Goal: Information Seeking & Learning: Find specific fact

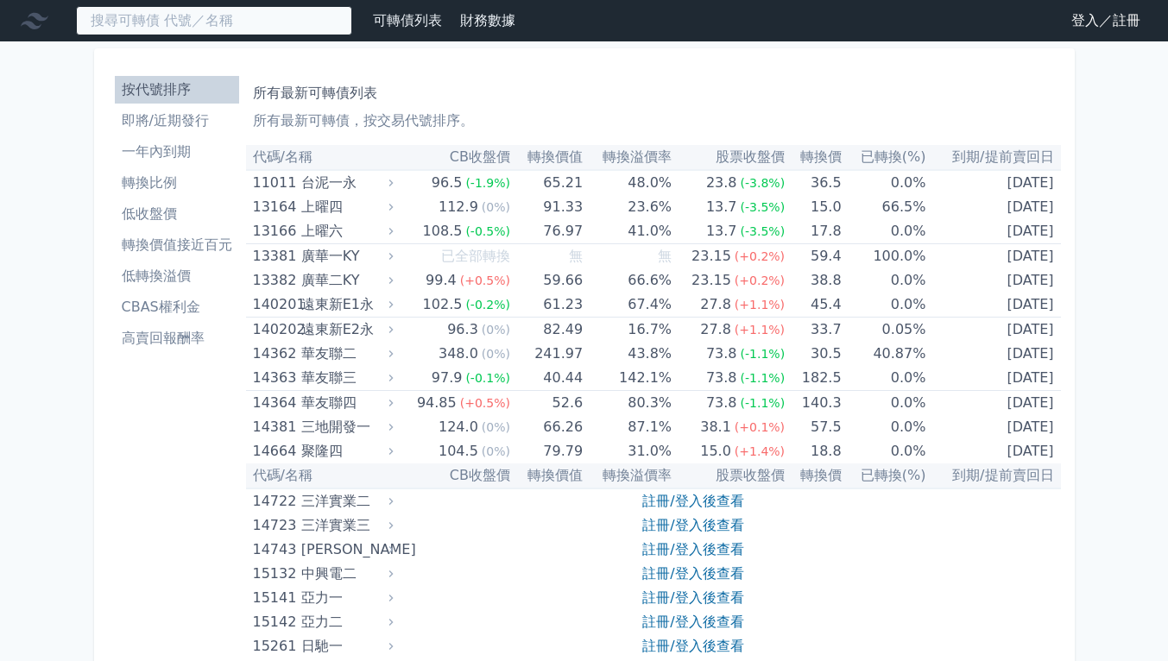
click at [293, 16] on input at bounding box center [214, 20] width 276 height 29
type input "0"
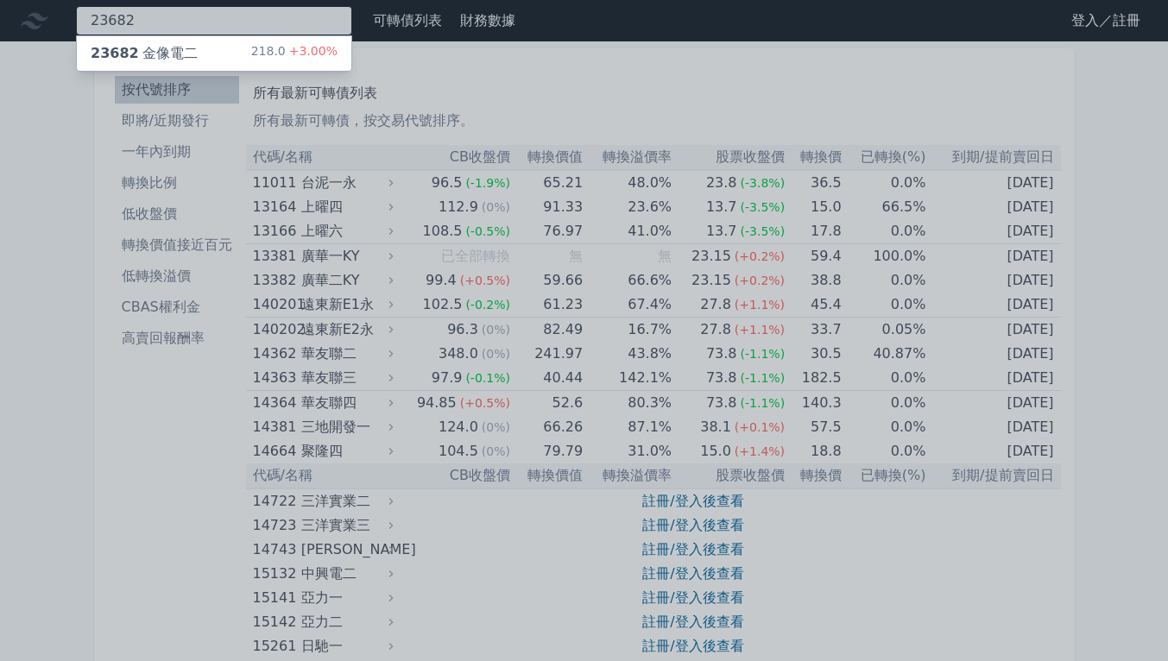
type input "23682"
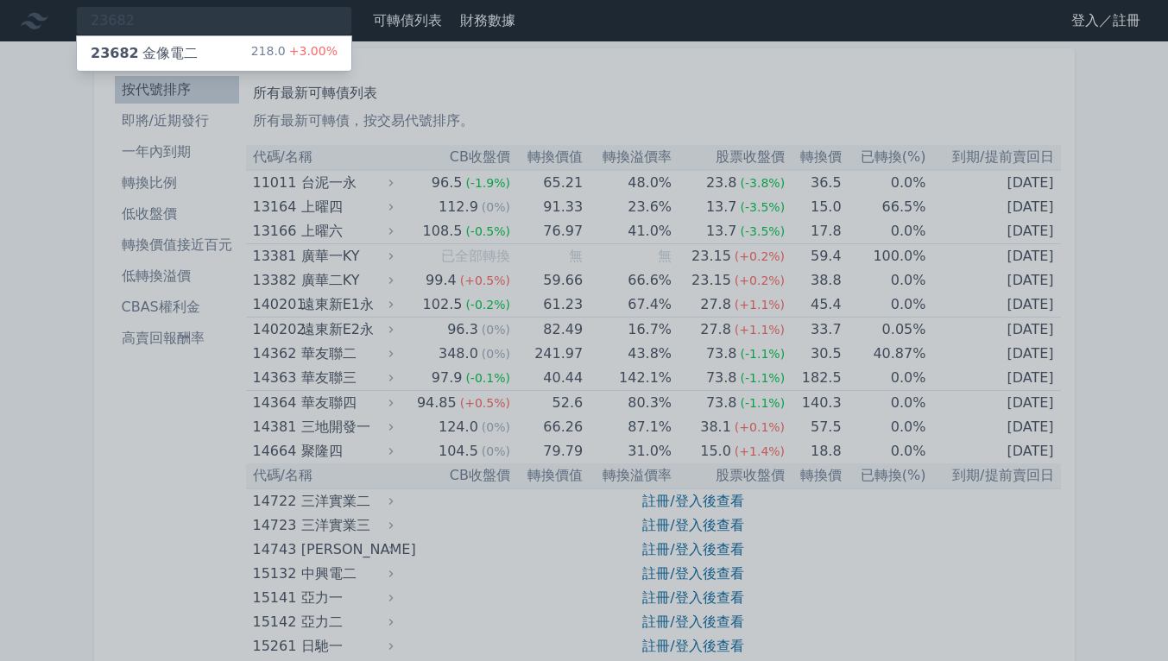
click at [298, 62] on div "218.0 +3.00%" at bounding box center [294, 53] width 86 height 21
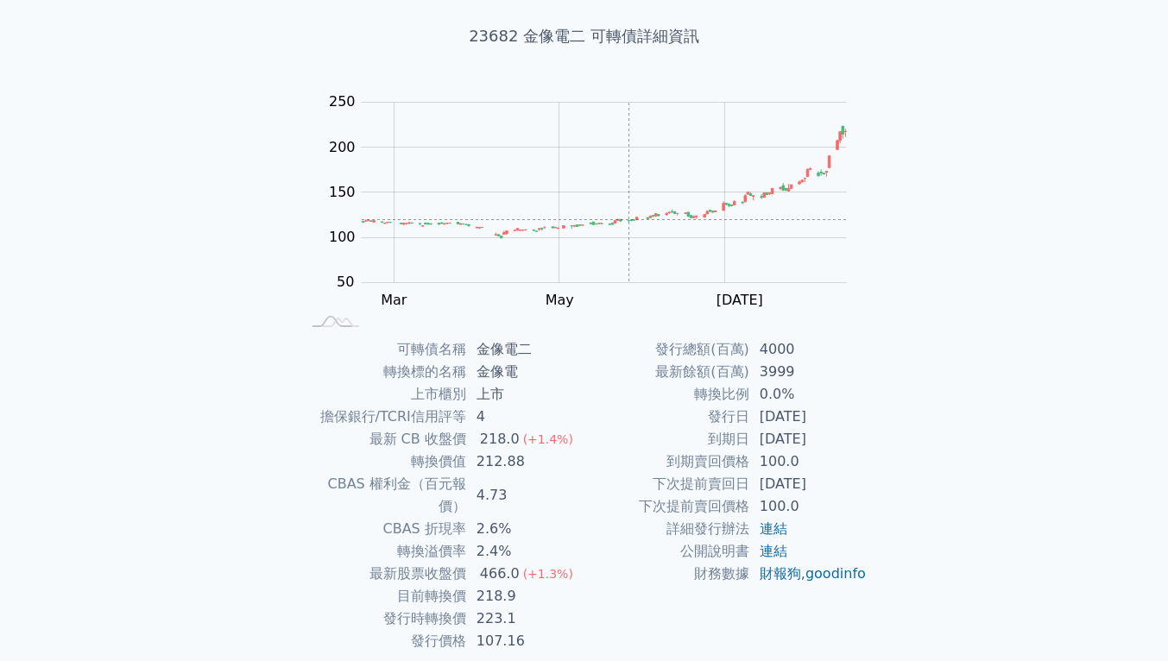
scroll to position [138, 0]
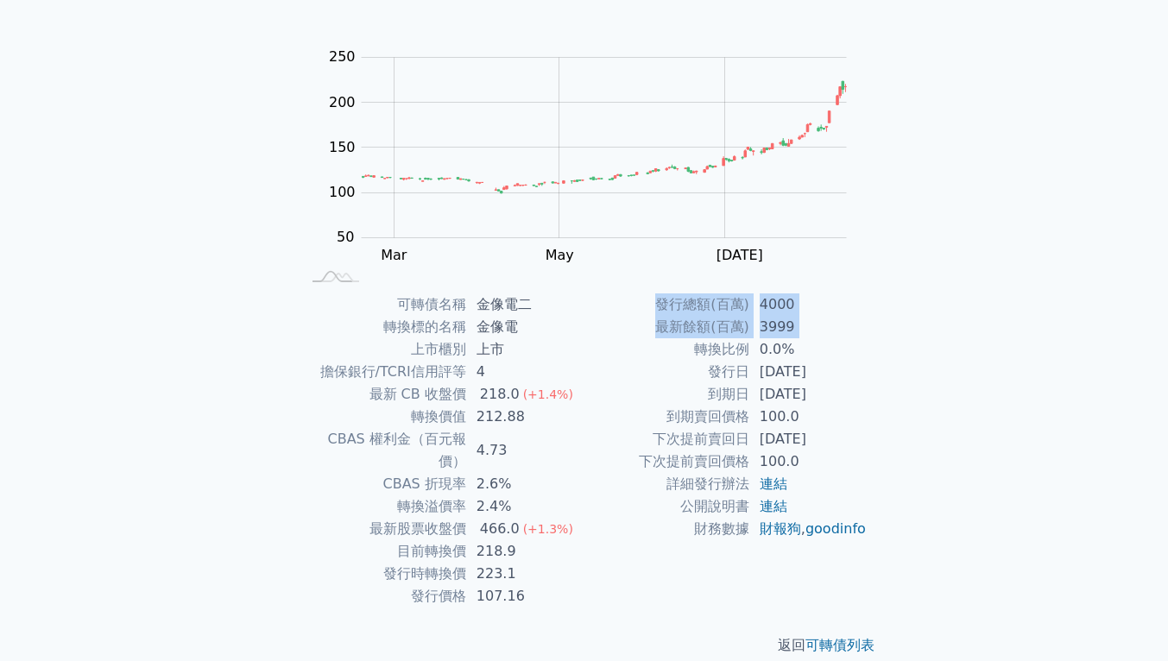
drag, startPoint x: 856, startPoint y: 370, endPoint x: 686, endPoint y: 348, distance: 171.5
click at [686, 348] on div "可轉債列表 財務數據 可轉債列表 財務數據 登入／註冊 登入／註冊 可轉債列表 › 23682 金像電二 23682 金像電二 可轉債詳細資訊 Zoom Ou…" at bounding box center [584, 273] width 1168 height 822
click at [1047, 446] on div "可轉債列表 財務數據 可轉債列表 財務數據 登入／註冊 登入／註冊 可轉債列表 › 23682 金像電二 23682 金像電二 可轉債詳細資訊 Zoom Ou…" at bounding box center [584, 273] width 1168 height 822
drag, startPoint x: 898, startPoint y: 585, endPoint x: 893, endPoint y: 599, distance: 14.5
click at [898, 592] on div "可轉債列表 › 23682 金像電二 23682 金像電二 可轉債詳細資訊 Zoom Out 100 -50 0 50 100 150 200 250 300…" at bounding box center [584, 293] width 663 height 780
